Goal: Task Accomplishment & Management: Manage account settings

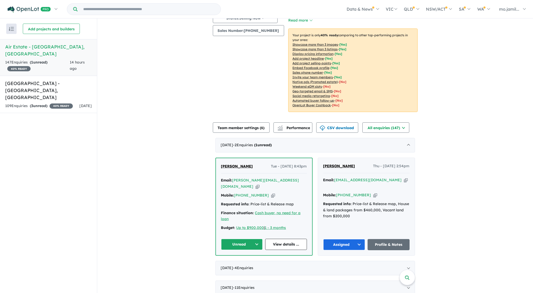
scroll to position [143, 0]
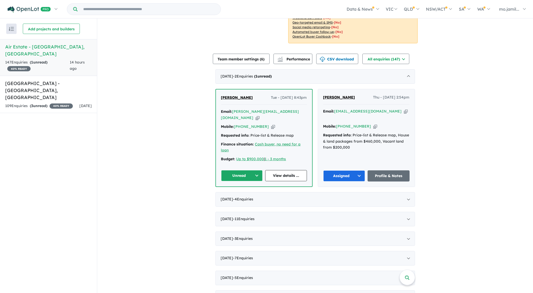
click at [283, 112] on div "Email: [PERSON_NAME][EMAIL_ADDRESS][DOMAIN_NAME] Copied!" at bounding box center [264, 115] width 86 height 12
click at [260, 115] on icon "button" at bounding box center [258, 117] width 4 height 5
click at [271, 124] on icon "button" at bounding box center [273, 126] width 4 height 5
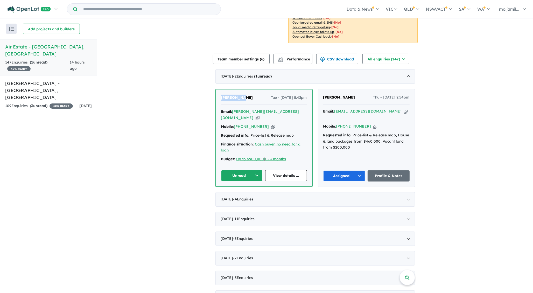
drag, startPoint x: 242, startPoint y: 98, endPoint x: 213, endPoint y: 97, distance: 28.5
click at [213, 97] on div "View 2 projects in your account Air Estate - [GEOGRAPHIC_DATA] 40 % READY Land …" at bounding box center [315, 279] width 436 height 809
copy span "[PERSON_NAME]"
click at [254, 171] on button "Unread" at bounding box center [242, 175] width 42 height 11
click at [250, 194] on button "Assigned" at bounding box center [244, 200] width 45 height 12
